Goal: Use online tool/utility: Utilize a website feature to perform a specific function

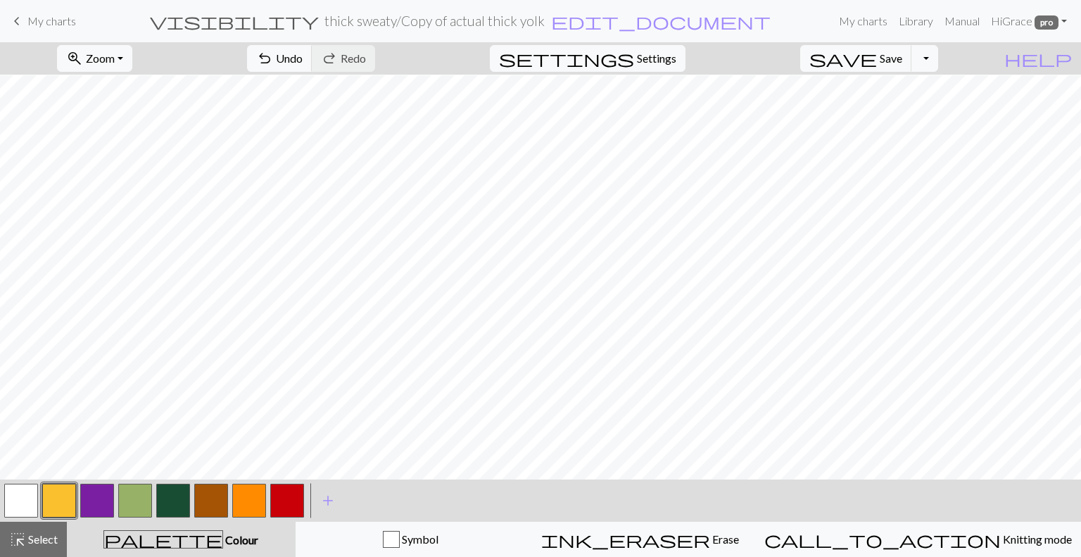
click at [184, 506] on button "button" at bounding box center [173, 500] width 34 height 34
click at [53, 503] on button "button" at bounding box center [59, 500] width 34 height 34
click at [175, 498] on button "button" at bounding box center [173, 500] width 34 height 34
click at [284, 492] on button "button" at bounding box center [287, 500] width 34 height 34
click at [65, 500] on button "button" at bounding box center [59, 500] width 34 height 34
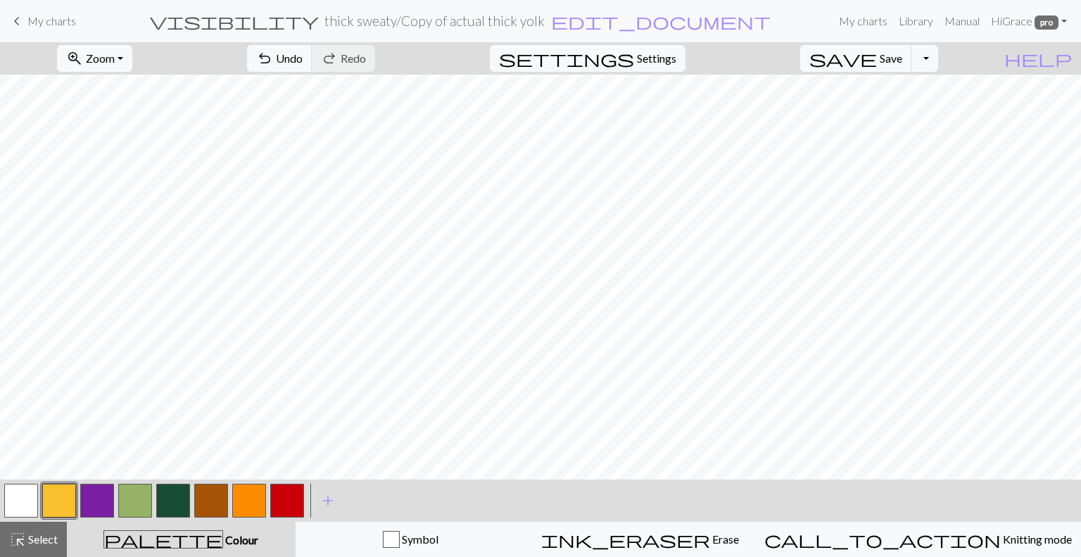
click at [182, 512] on button "button" at bounding box center [173, 500] width 34 height 34
click at [303, 60] on span "Undo" at bounding box center [289, 57] width 27 height 13
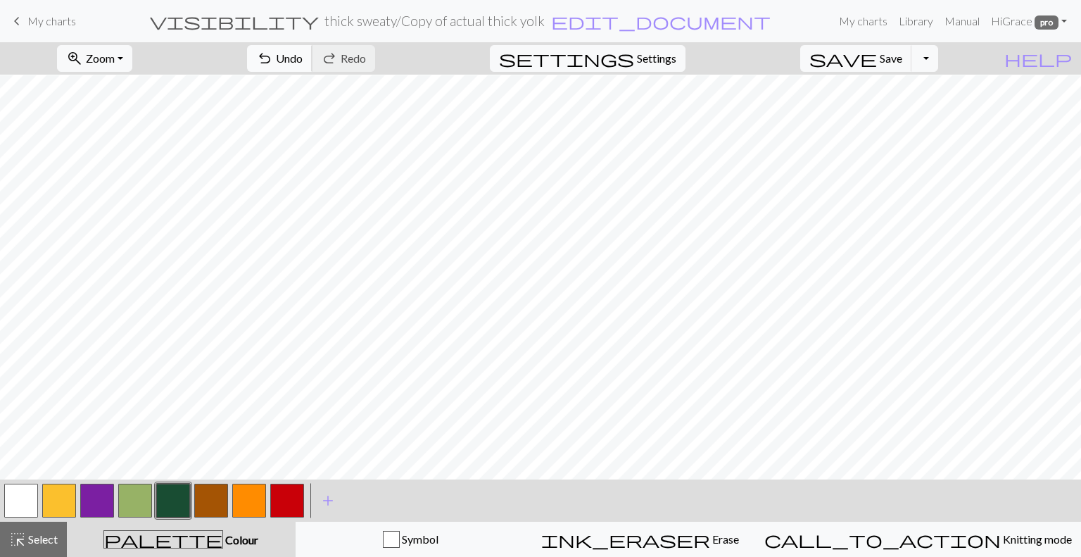
click at [312, 65] on button "undo Undo Undo" at bounding box center [279, 58] width 65 height 27
click at [303, 59] on span "Undo" at bounding box center [289, 57] width 27 height 13
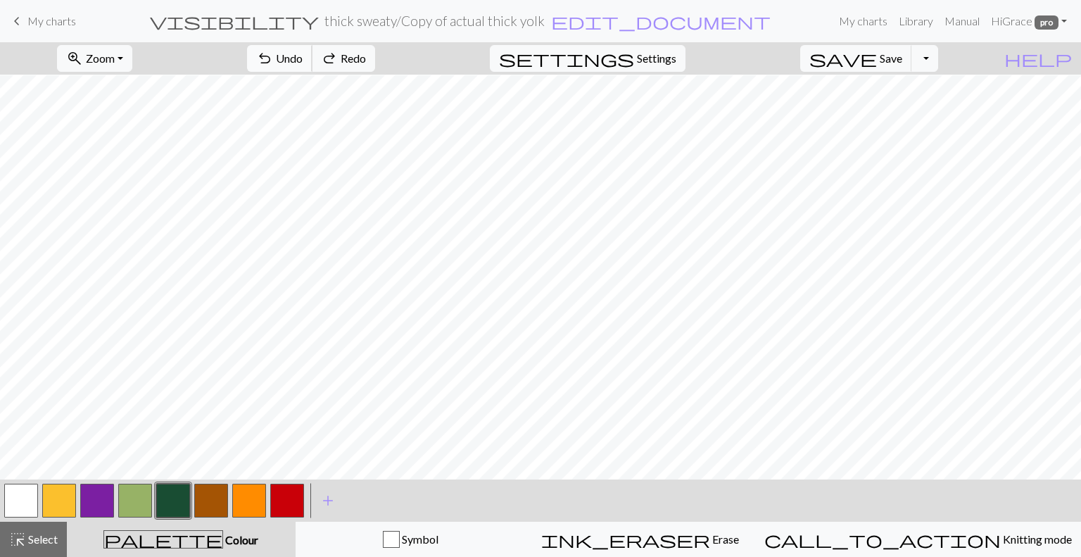
click at [303, 59] on span "Undo" at bounding box center [289, 57] width 27 height 13
click at [303, 62] on span "Undo" at bounding box center [289, 57] width 27 height 13
click at [273, 59] on span "undo" at bounding box center [264, 59] width 17 height 20
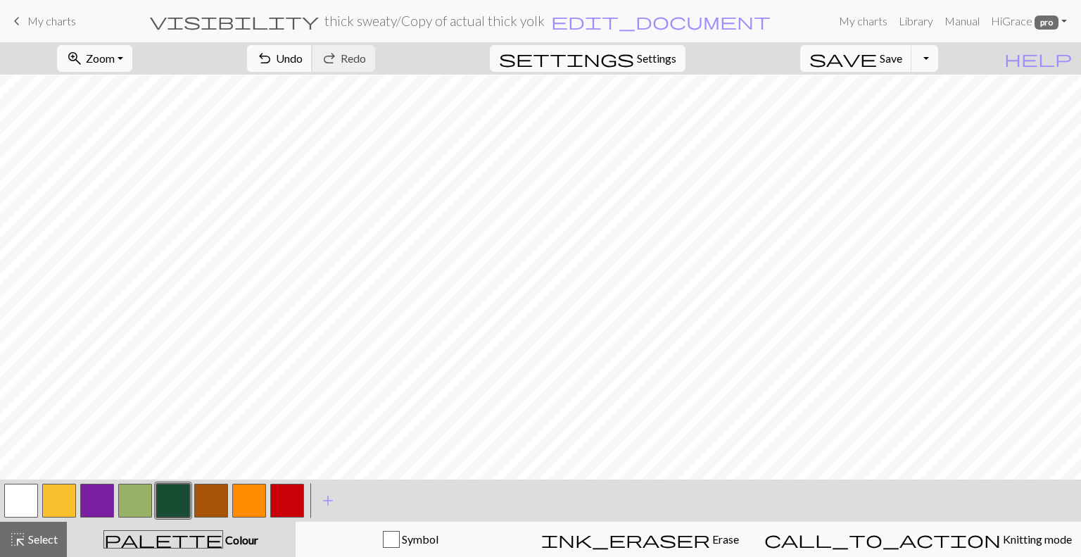
click at [303, 56] on span "Undo" at bounding box center [289, 57] width 27 height 13
click at [366, 63] on span "Redo" at bounding box center [353, 57] width 25 height 13
click at [303, 58] on span "Undo" at bounding box center [289, 57] width 27 height 13
click at [303, 62] on span "Undo" at bounding box center [289, 57] width 27 height 13
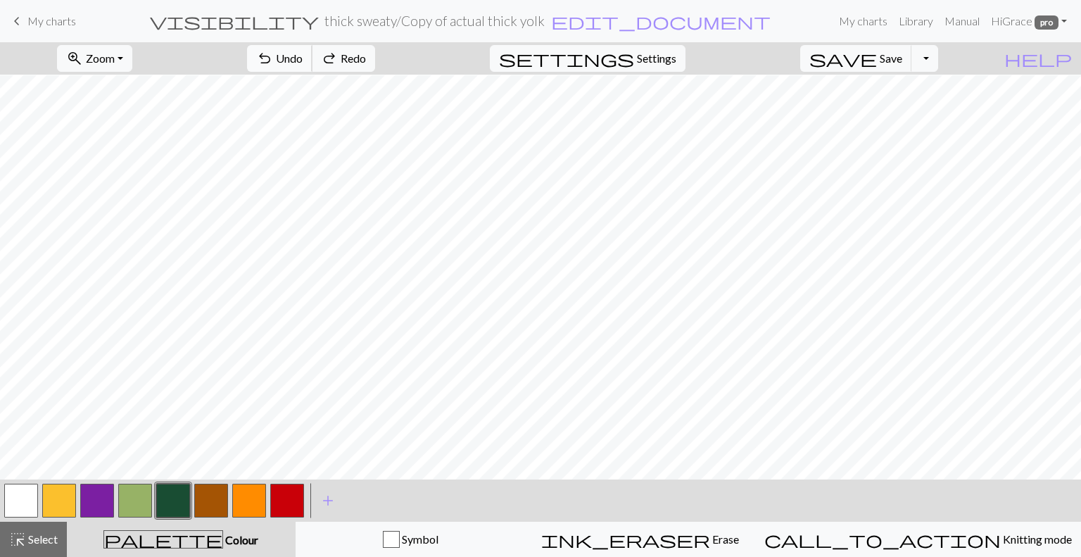
click at [303, 62] on span "Undo" at bounding box center [289, 57] width 27 height 13
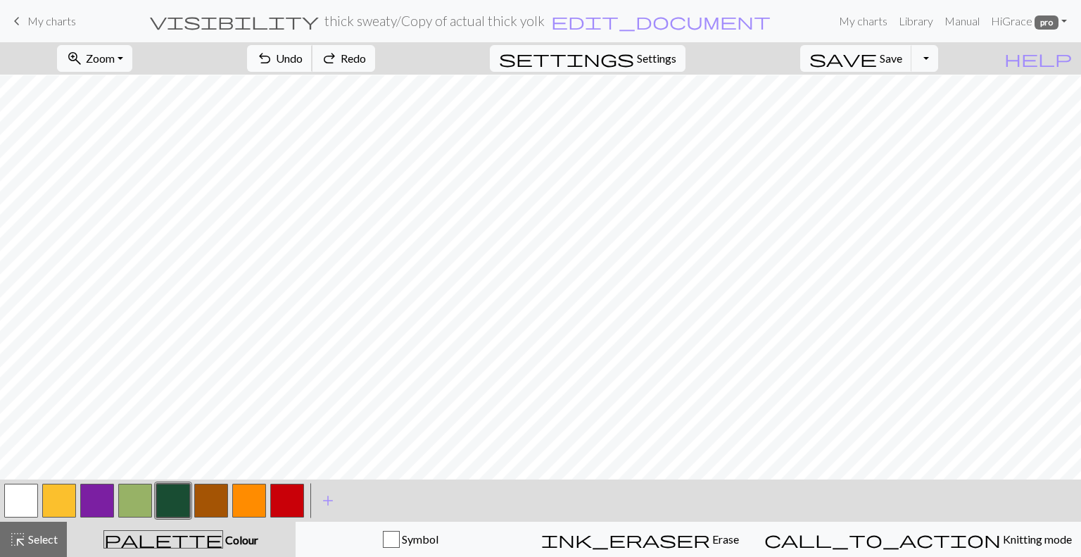
click at [303, 61] on span "Undo" at bounding box center [289, 57] width 27 height 13
click at [299, 506] on button "button" at bounding box center [287, 500] width 34 height 34
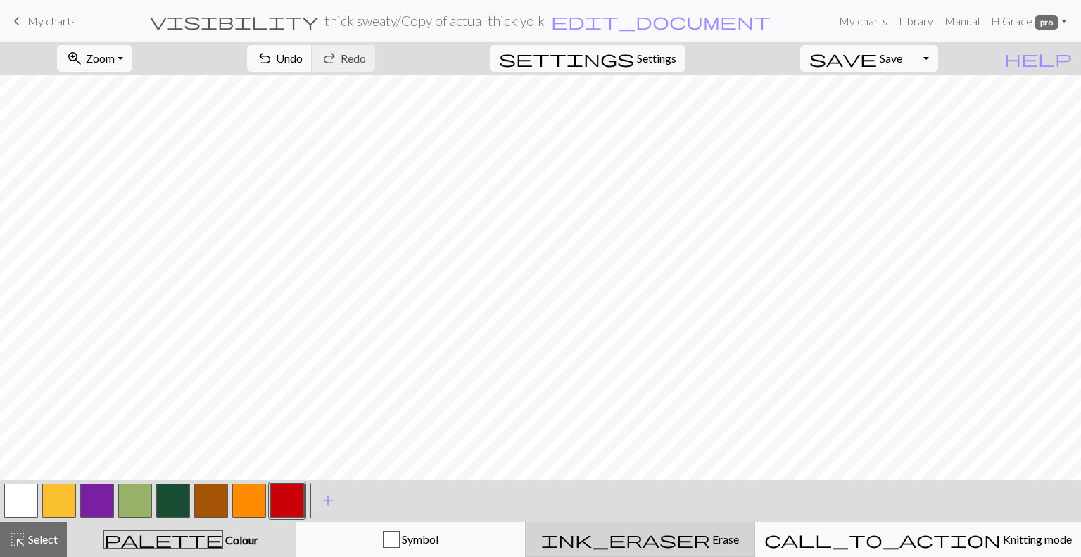
click at [745, 547] on div "ink_eraser Erase Erase" at bounding box center [640, 539] width 212 height 17
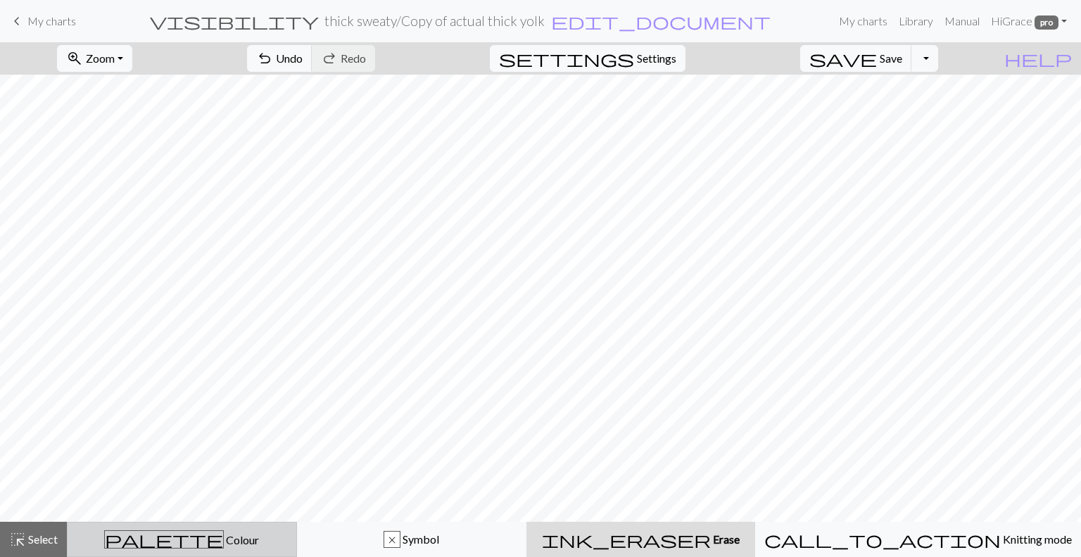
click at [173, 543] on span "palette" at bounding box center [164, 539] width 118 height 20
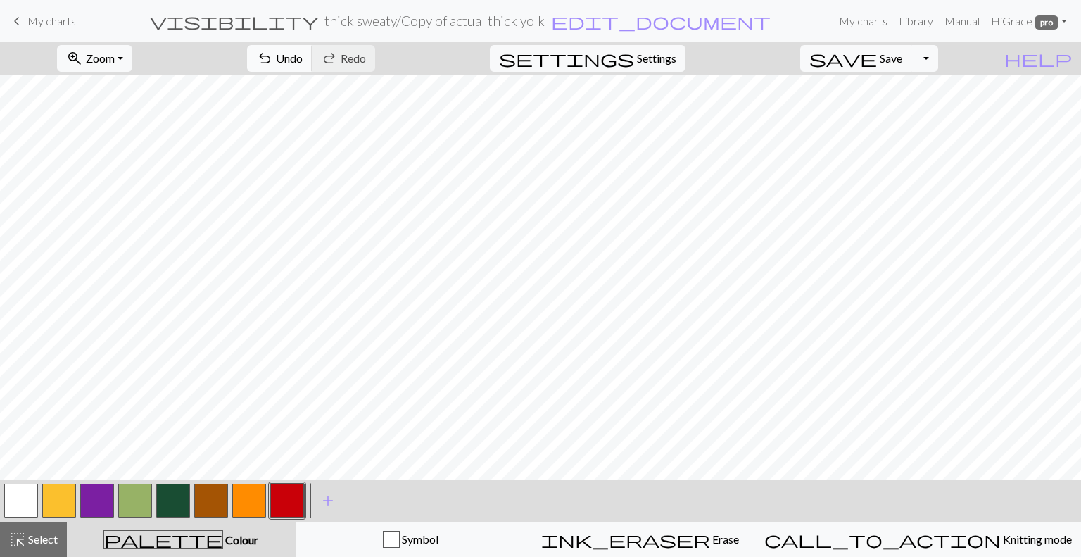
click at [303, 58] on span "Undo" at bounding box center [289, 57] width 27 height 13
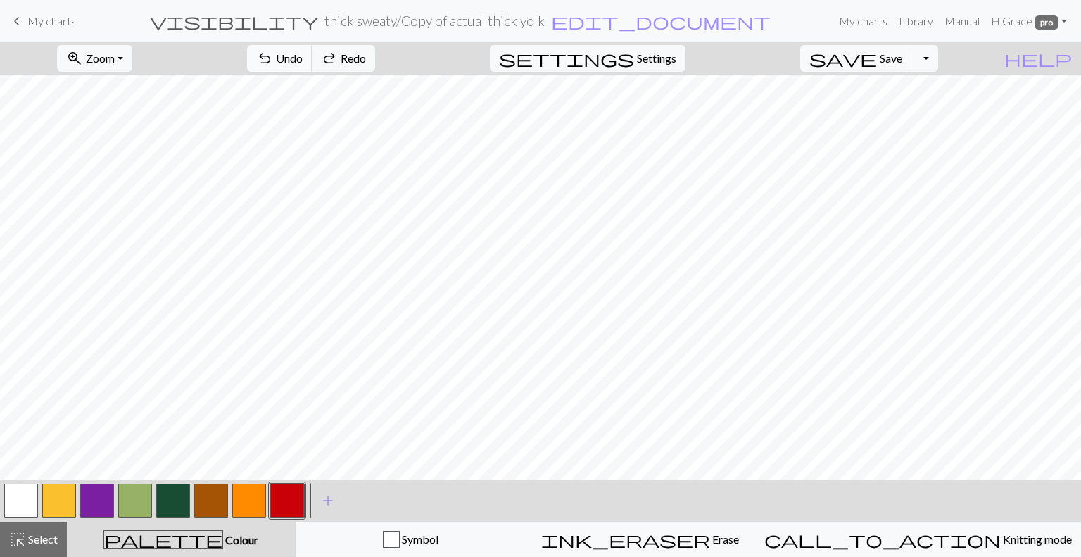
click at [303, 58] on span "Undo" at bounding box center [289, 57] width 27 height 13
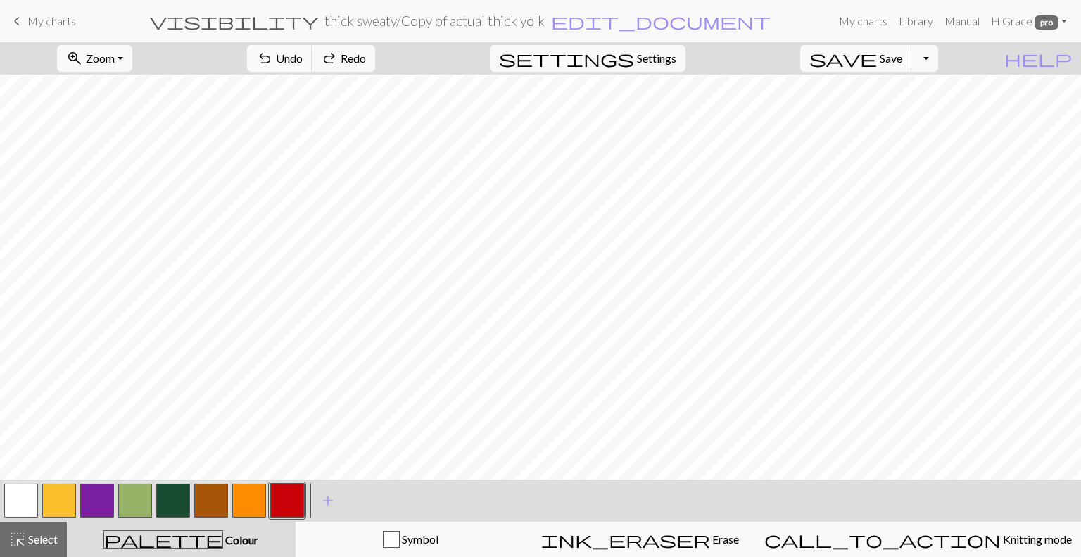
click at [303, 58] on span "Undo" at bounding box center [289, 57] width 27 height 13
click at [303, 56] on span "Undo" at bounding box center [289, 57] width 27 height 13
click at [418, 543] on div "Symbol" at bounding box center [411, 539] width 212 height 17
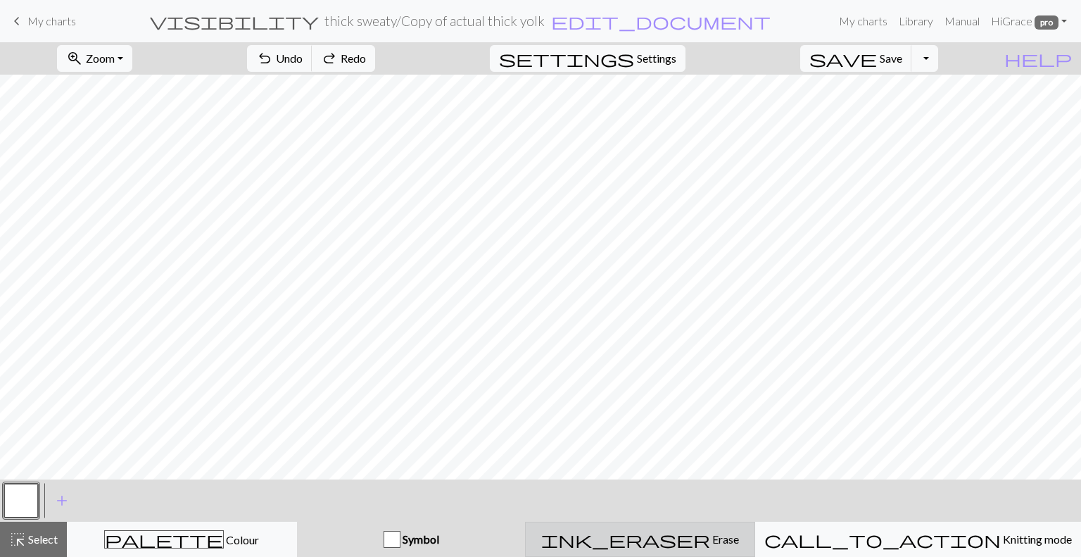
click at [674, 532] on div "ink_eraser Erase Erase" at bounding box center [640, 539] width 212 height 17
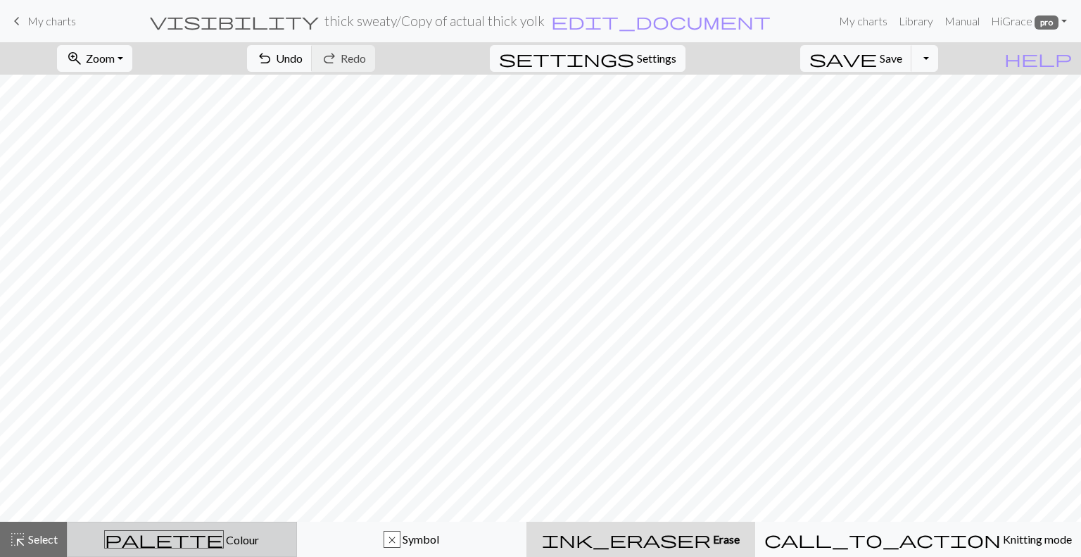
click at [184, 540] on span "palette" at bounding box center [164, 539] width 118 height 20
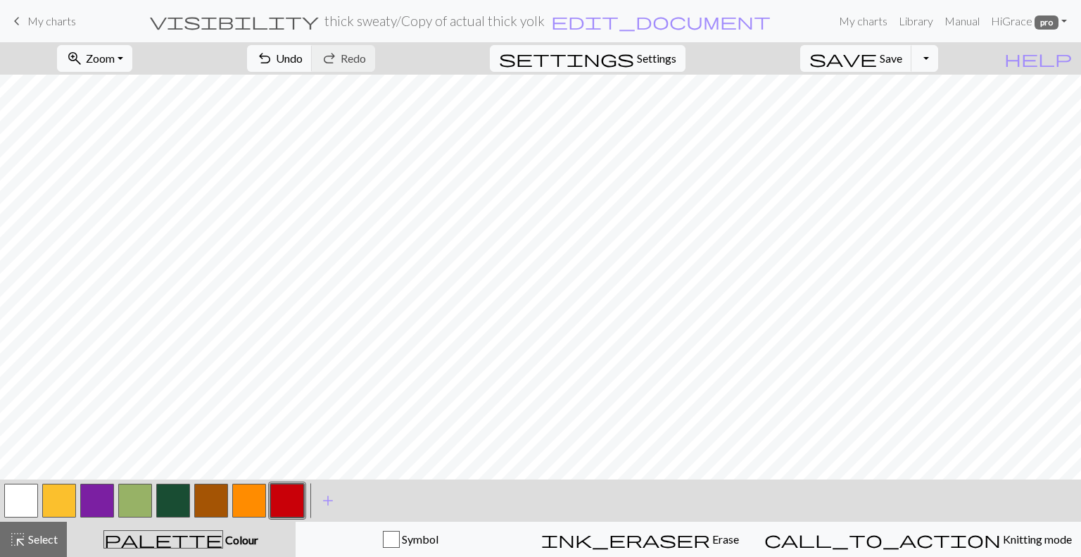
click at [158, 488] on button "button" at bounding box center [173, 500] width 34 height 34
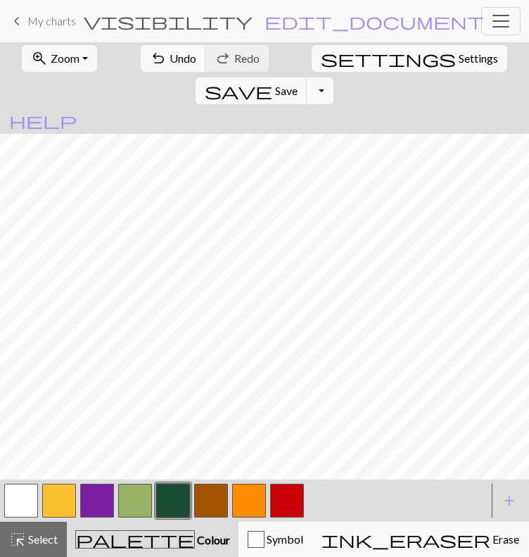
click at [293, 517] on button "button" at bounding box center [287, 500] width 34 height 34
click at [234, 65] on span "Redo" at bounding box center [246, 57] width 25 height 13
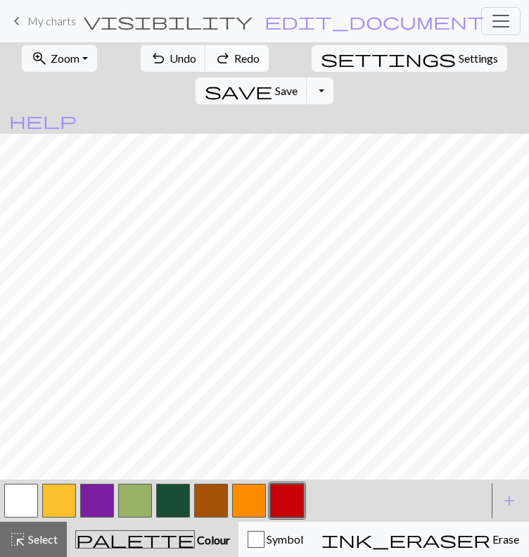
click at [234, 65] on span "Redo" at bounding box center [246, 57] width 25 height 13
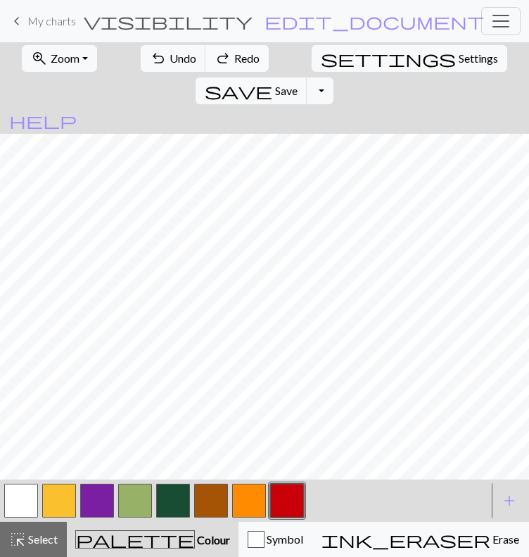
click at [234, 65] on span "Redo" at bounding box center [246, 57] width 25 height 13
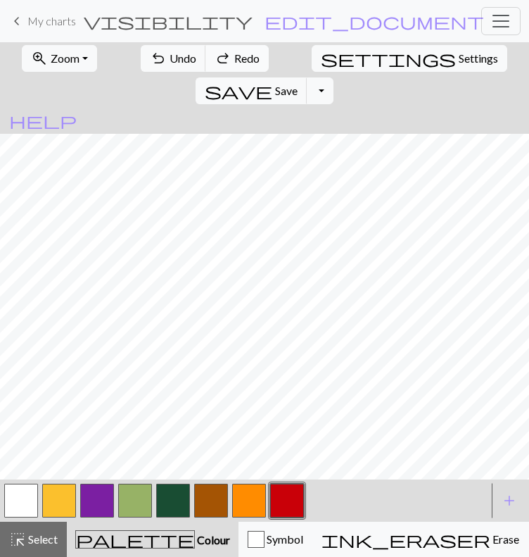
click at [234, 65] on span "Redo" at bounding box center [246, 57] width 25 height 13
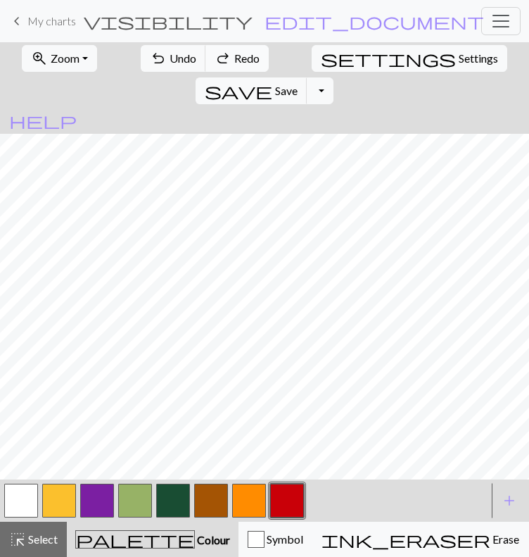
click at [234, 65] on span "Redo" at bounding box center [246, 57] width 25 height 13
click at [219, 75] on div "undo Undo Undo redo Redo Redo" at bounding box center [204, 58] width 131 height 32
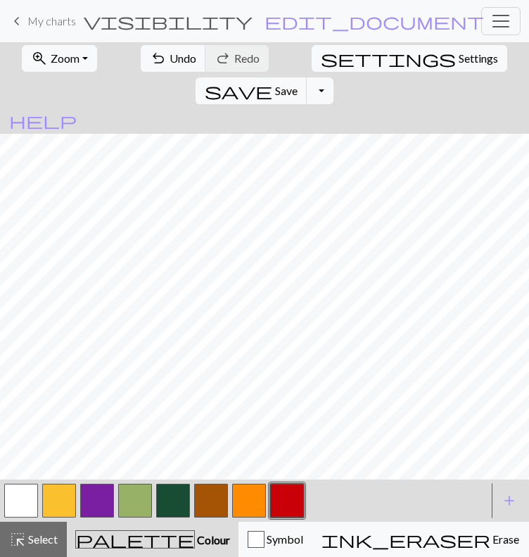
click at [219, 75] on div "undo Undo Undo redo Redo Redo" at bounding box center [204, 58] width 131 height 32
click at [174, 517] on button "button" at bounding box center [173, 500] width 34 height 34
click at [244, 517] on button "button" at bounding box center [249, 500] width 34 height 34
click at [293, 517] on button "button" at bounding box center [287, 500] width 34 height 34
click at [166, 517] on button "button" at bounding box center [173, 500] width 34 height 34
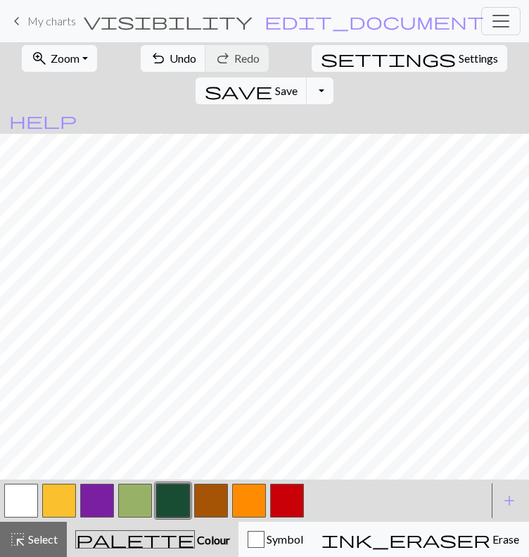
click at [248, 517] on button "button" at bounding box center [249, 500] width 34 height 34
click at [177, 517] on button "button" at bounding box center [173, 500] width 34 height 34
click at [286, 517] on button "button" at bounding box center [287, 500] width 34 height 34
click at [74, 517] on button "button" at bounding box center [59, 500] width 34 height 34
click at [287, 517] on button "button" at bounding box center [287, 500] width 34 height 34
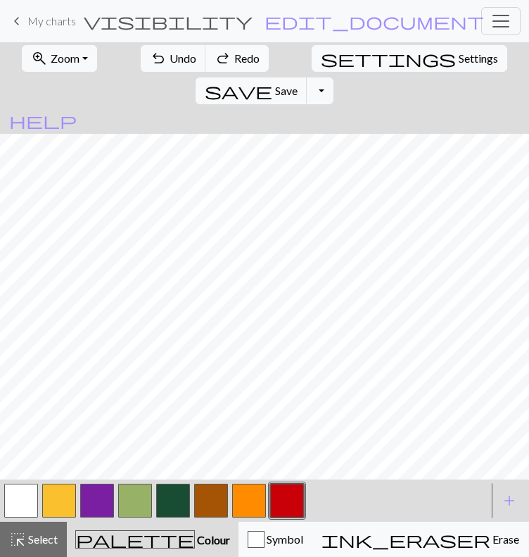
click at [234, 65] on span "Redo" at bounding box center [246, 57] width 25 height 13
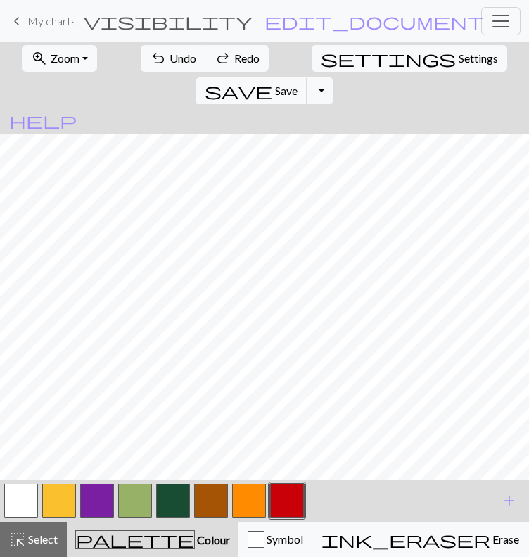
click at [137, 517] on button "button" at bounding box center [135, 500] width 34 height 34
click at [301, 517] on button "button" at bounding box center [287, 500] width 34 height 34
click at [145, 517] on button "button" at bounding box center [135, 500] width 34 height 34
click at [296, 517] on button "button" at bounding box center [287, 500] width 34 height 34
click at [260, 517] on button "button" at bounding box center [249, 500] width 34 height 34
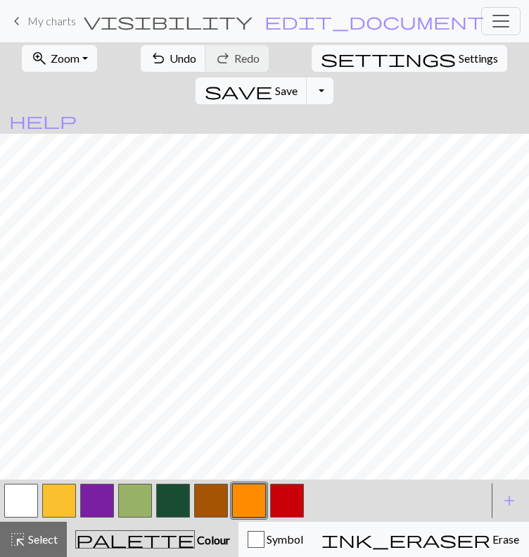
click at [169, 517] on button "button" at bounding box center [173, 500] width 34 height 34
click at [201, 517] on button "button" at bounding box center [211, 500] width 34 height 34
click at [177, 517] on button "button" at bounding box center [173, 500] width 34 height 34
click at [239, 517] on button "button" at bounding box center [249, 500] width 34 height 34
click at [201, 517] on button "button" at bounding box center [211, 500] width 34 height 34
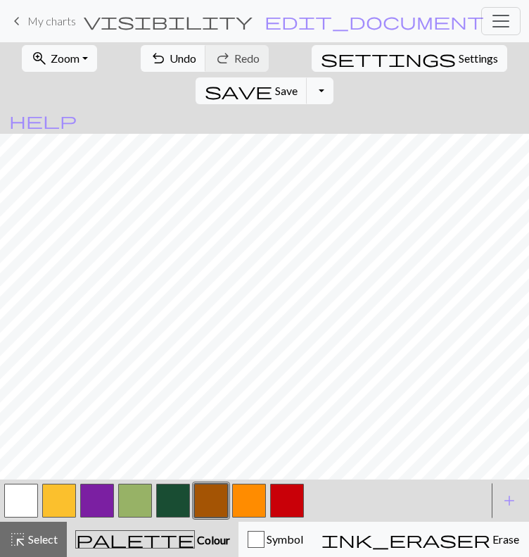
click at [67, 517] on button "button" at bounding box center [59, 500] width 34 height 34
click at [282, 517] on button "button" at bounding box center [287, 500] width 34 height 34
click at [134, 517] on button "button" at bounding box center [135, 500] width 34 height 34
click at [166, 517] on button "button" at bounding box center [173, 500] width 34 height 34
click at [234, 517] on button "button" at bounding box center [249, 500] width 34 height 34
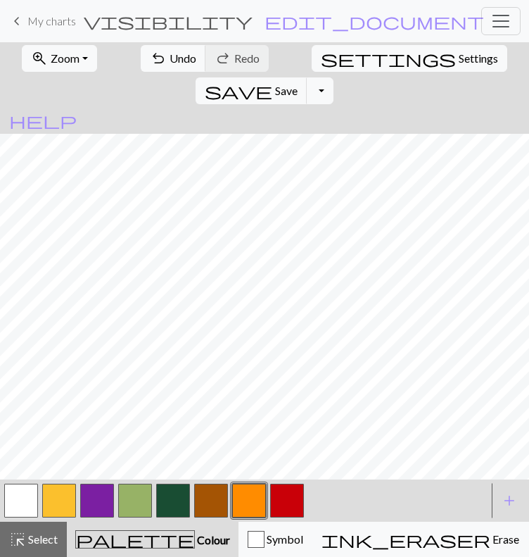
click at [173, 517] on button "button" at bounding box center [173, 500] width 34 height 34
click at [265, 517] on button "button" at bounding box center [249, 500] width 34 height 34
click at [67, 517] on button "button" at bounding box center [59, 500] width 34 height 34
click at [150, 68] on span "undo" at bounding box center [158, 59] width 17 height 20
click at [213, 517] on button "button" at bounding box center [211, 500] width 34 height 34
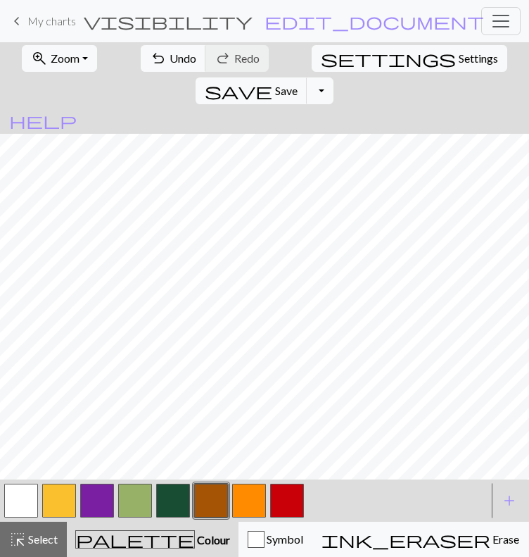
click at [72, 517] on button "button" at bounding box center [59, 500] width 34 height 34
click at [210, 517] on button "button" at bounding box center [211, 500] width 34 height 34
click at [61, 517] on button "button" at bounding box center [59, 500] width 34 height 34
click at [176, 517] on button "button" at bounding box center [173, 500] width 34 height 34
click at [225, 517] on button "button" at bounding box center [211, 500] width 34 height 34
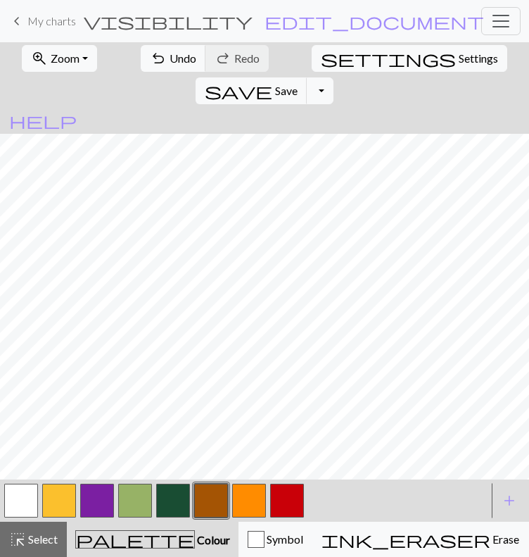
click at [67, 517] on button "button" at bounding box center [59, 500] width 34 height 34
click at [218, 517] on button "button" at bounding box center [211, 500] width 34 height 34
click at [57, 517] on button "button" at bounding box center [59, 500] width 34 height 34
click at [210, 517] on button "button" at bounding box center [211, 500] width 34 height 34
click at [67, 517] on button "button" at bounding box center [59, 500] width 34 height 34
